Goal: Transaction & Acquisition: Download file/media

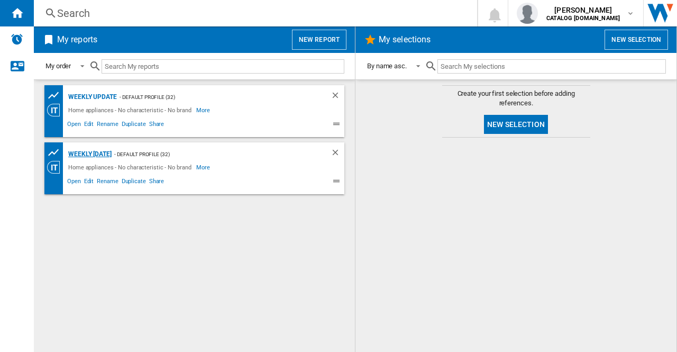
click at [101, 151] on div "Weekly [DATE]" at bounding box center [89, 154] width 46 height 13
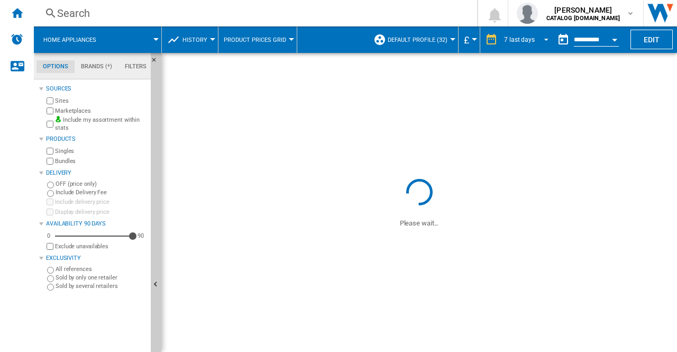
click at [539, 41] on span "REPORTS.WIZARD.STEPS.REPORT.STEPS.REPORT_OPTIONS.PERIOD: 7 last days" at bounding box center [543, 39] width 13 height 10
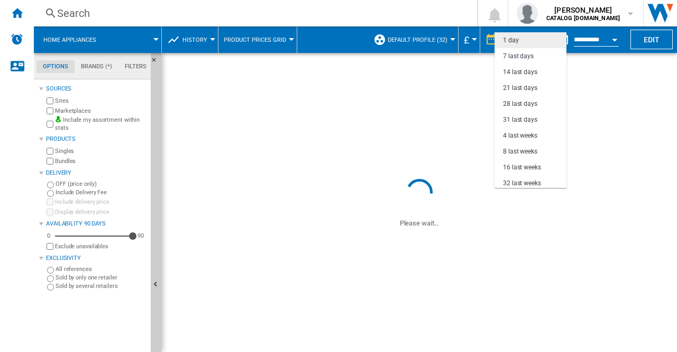
click at [502, 39] on md-option "1 day" at bounding box center [531, 40] width 72 height 16
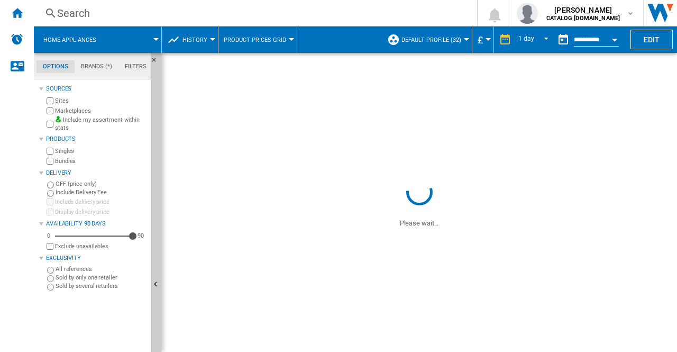
click at [612, 37] on button "Open calendar" at bounding box center [614, 38] width 19 height 19
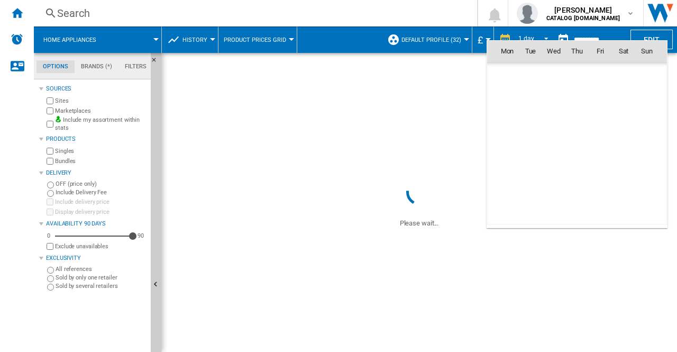
scroll to position [5047, 0]
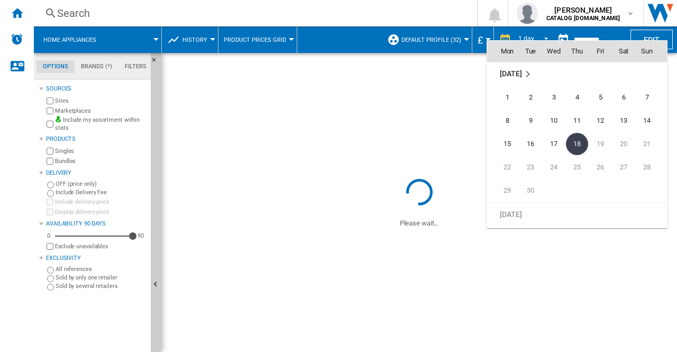
click at [582, 144] on span "18" at bounding box center [577, 144] width 22 height 22
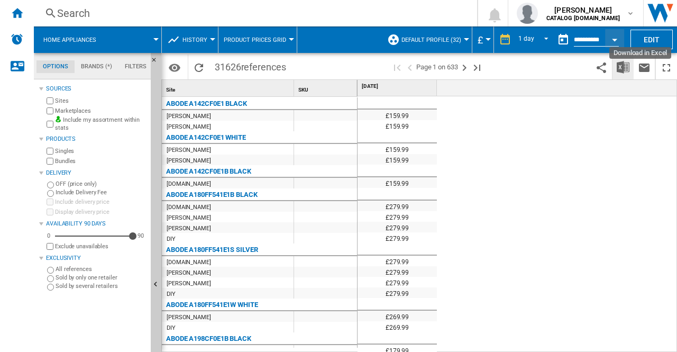
click at [628, 65] on img "Download in Excel" at bounding box center [623, 67] width 13 height 13
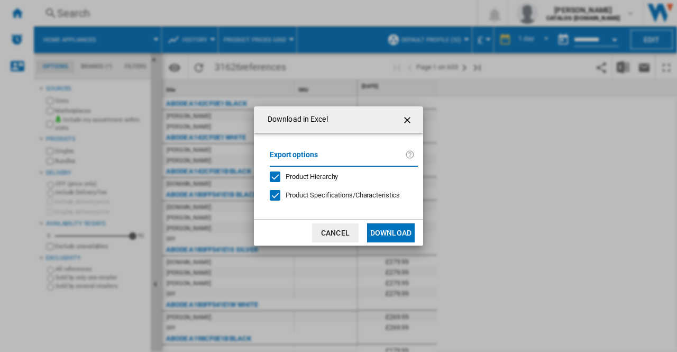
click at [398, 227] on button "Download" at bounding box center [391, 232] width 48 height 19
